Goal: Navigation & Orientation: Find specific page/section

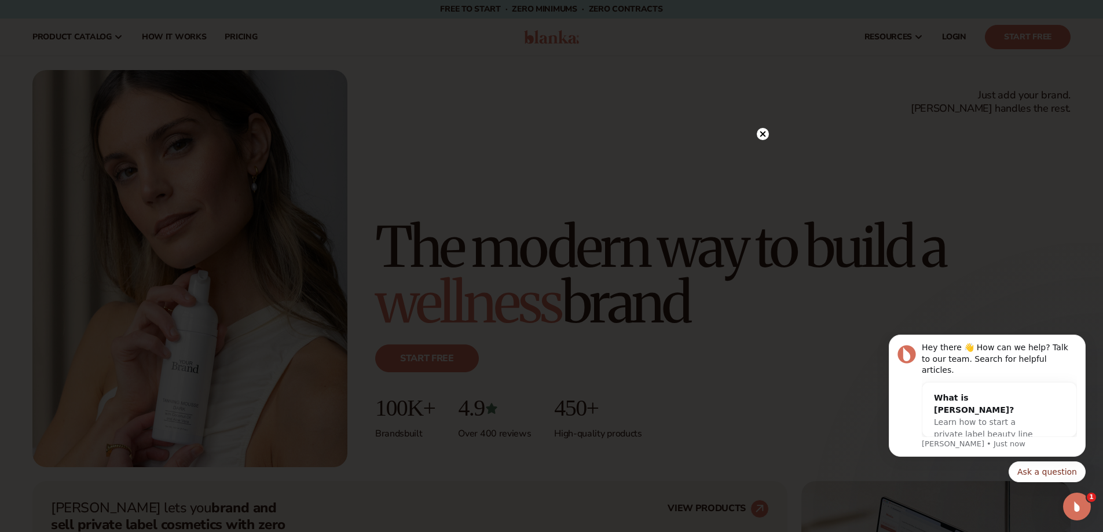
click at [763, 126] on div at bounding box center [763, 134] width 12 height 20
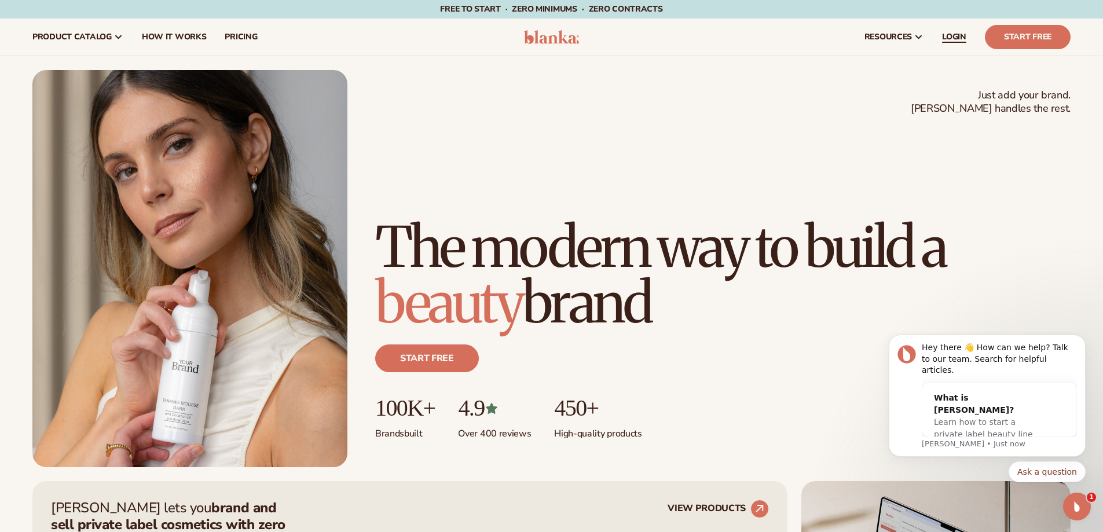
click at [956, 42] on link "LOGIN" at bounding box center [953, 37] width 43 height 37
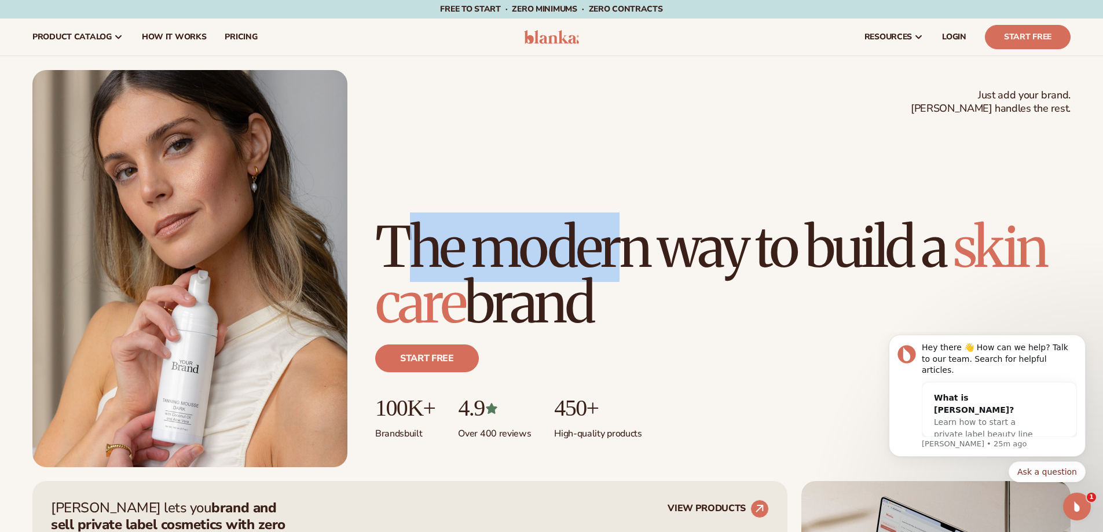
drag, startPoint x: 403, startPoint y: 189, endPoint x: 619, endPoint y: 192, distance: 216.5
click at [619, 219] on h1 "The modern way to build a [MEDICAL_DATA] brand" at bounding box center [722, 274] width 695 height 111
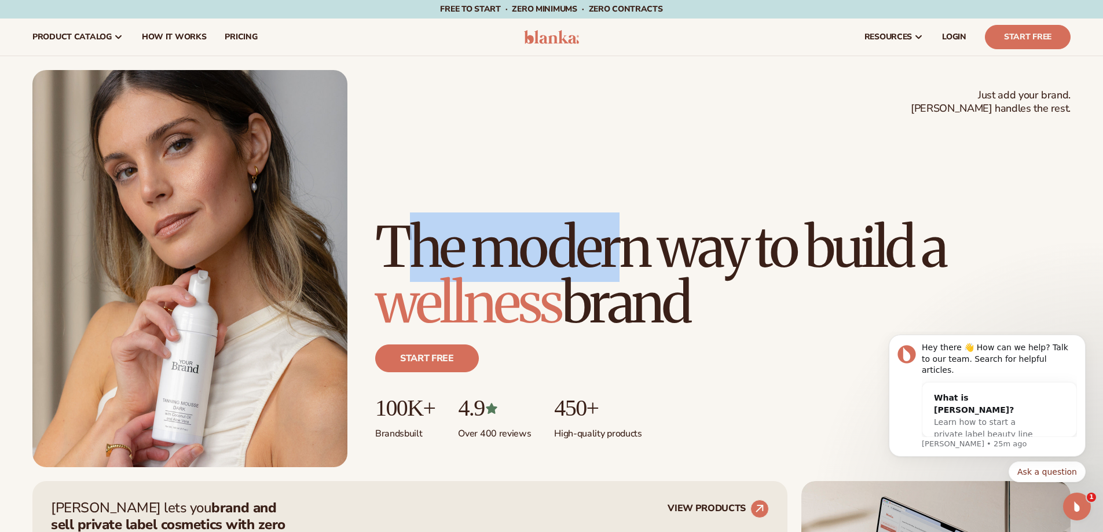
click at [622, 124] on div "Just add your brand. Blanka handles the rest. beauty,[MEDICAL_DATA],wellness,ma…" at bounding box center [551, 268] width 1038 height 397
